Goal: Find specific page/section: Find specific page/section

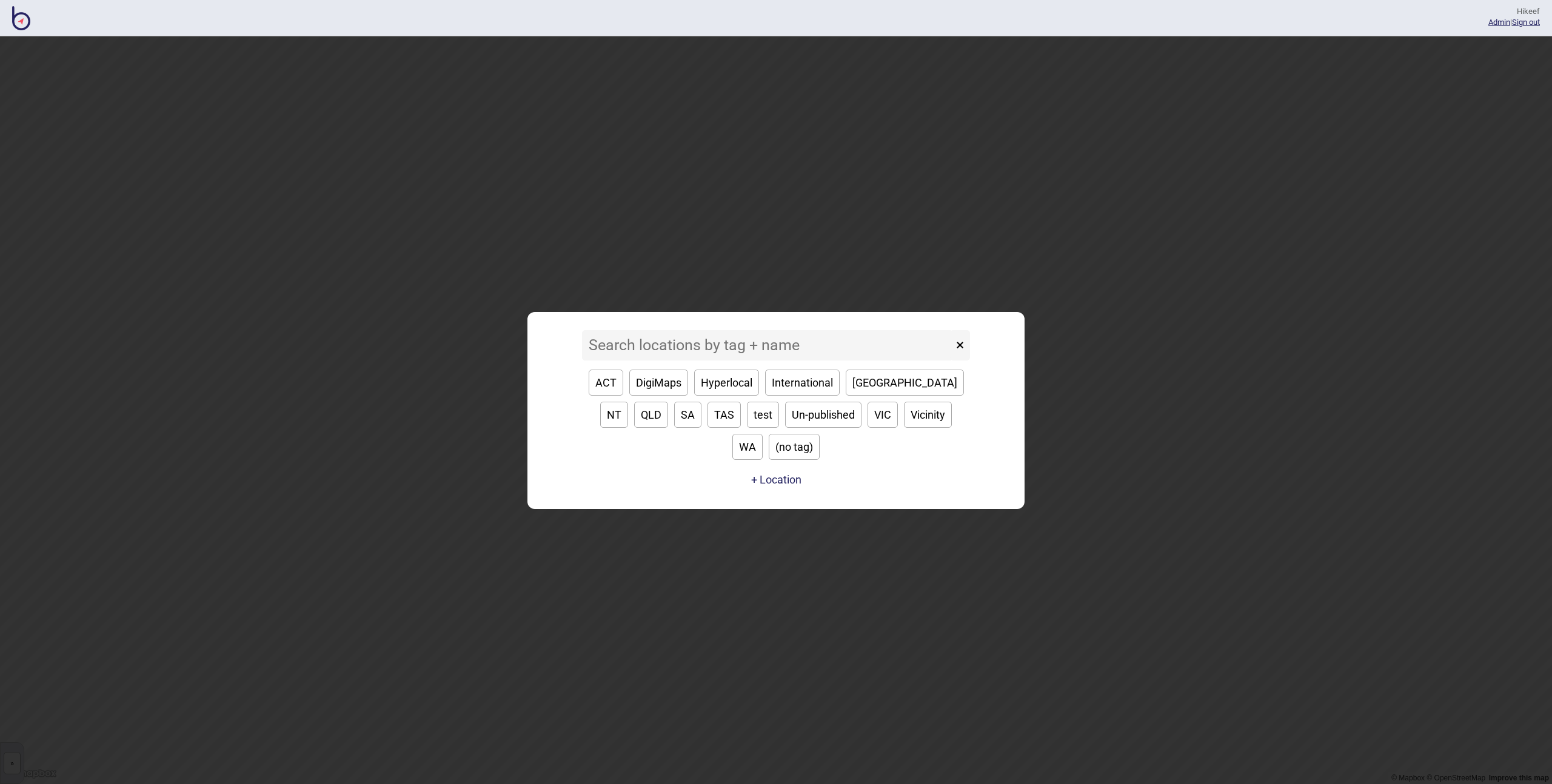
click at [711, 354] on input at bounding box center [768, 345] width 371 height 31
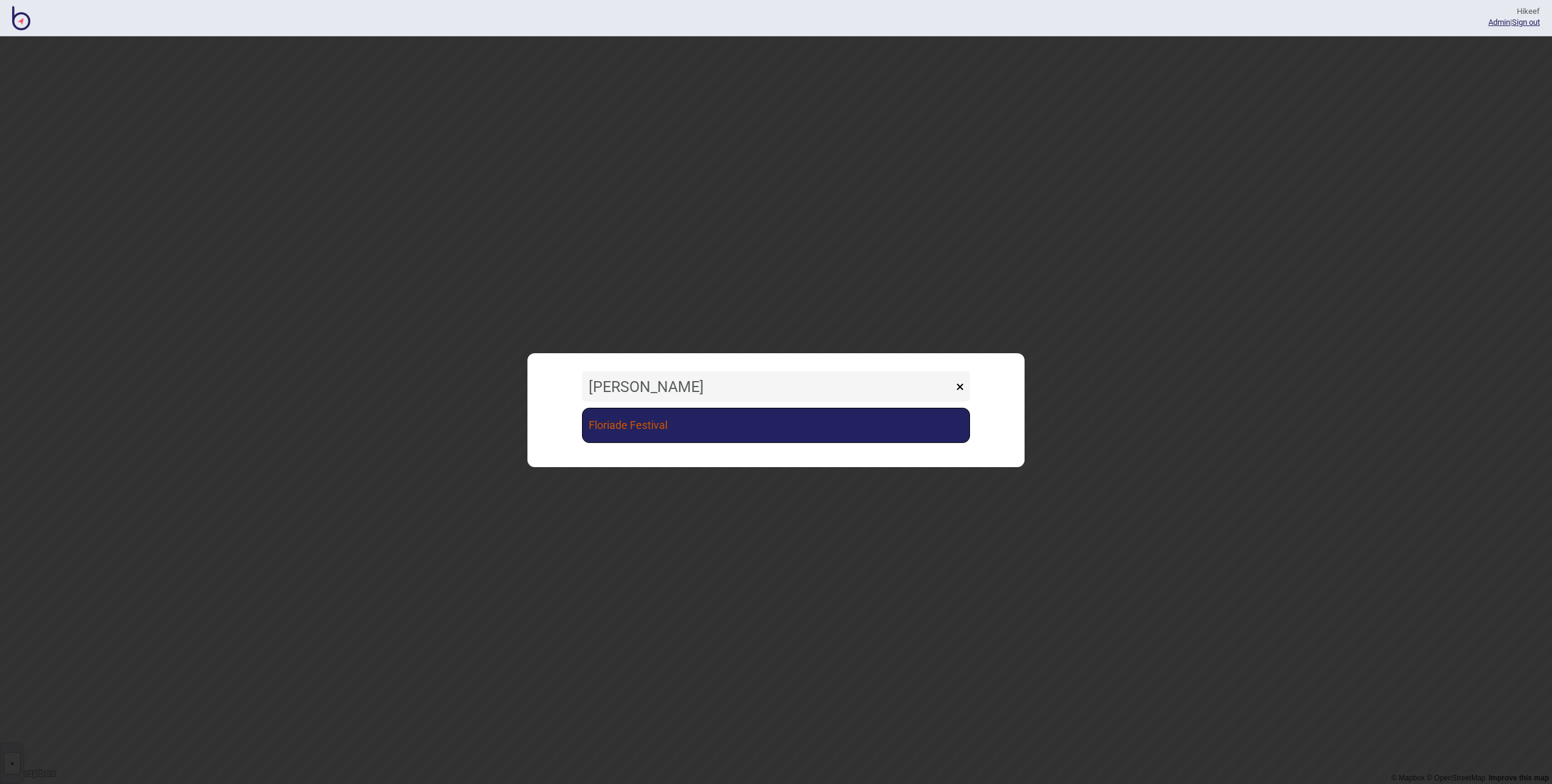
type input "[PERSON_NAME]"
click at [724, 426] on link "Floriade Festival" at bounding box center [776, 425] width 388 height 36
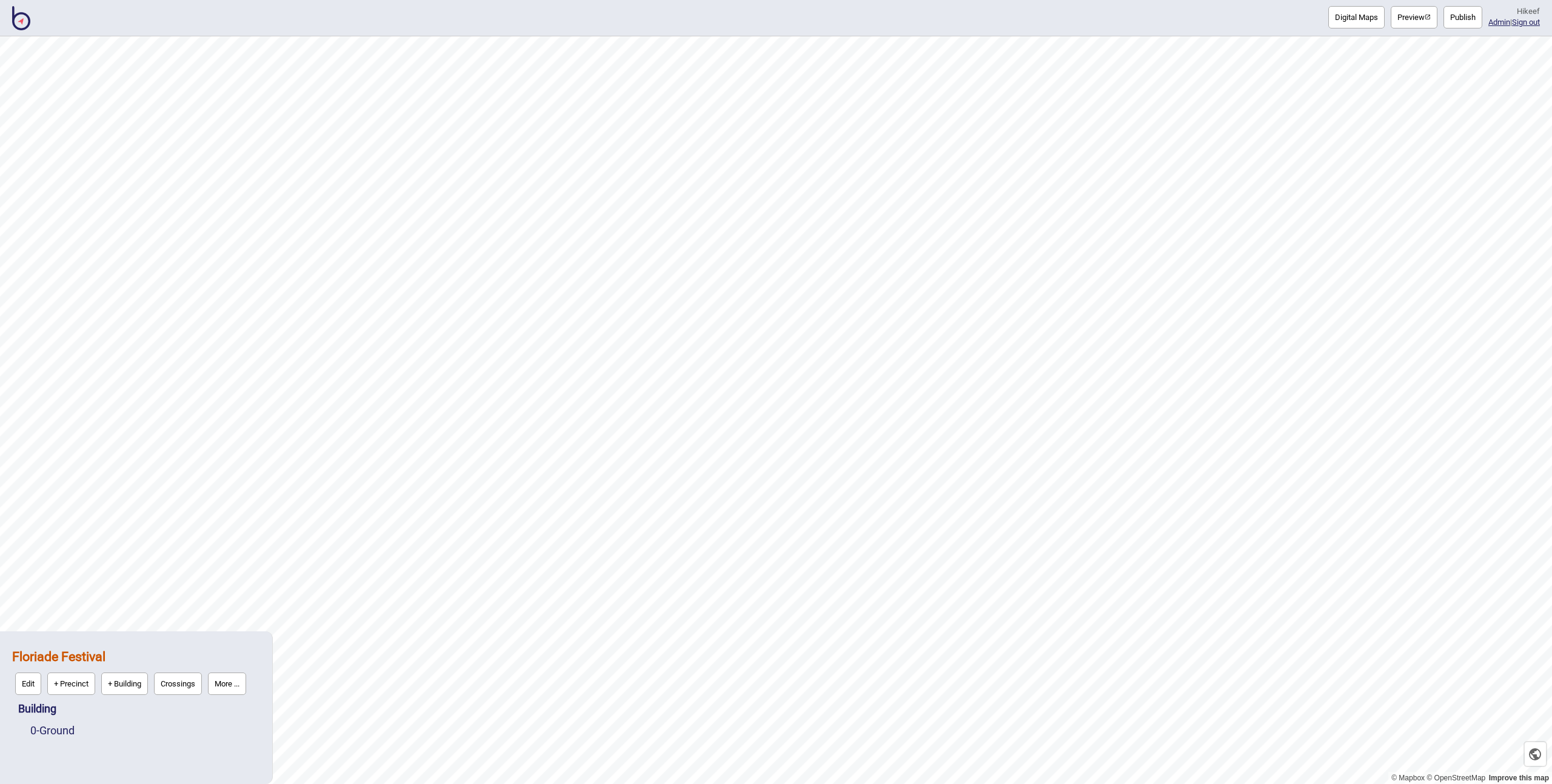
click at [1394, 15] on button "Preview" at bounding box center [1414, 16] width 47 height 22
